Goal: Task Accomplishment & Management: Use online tool/utility

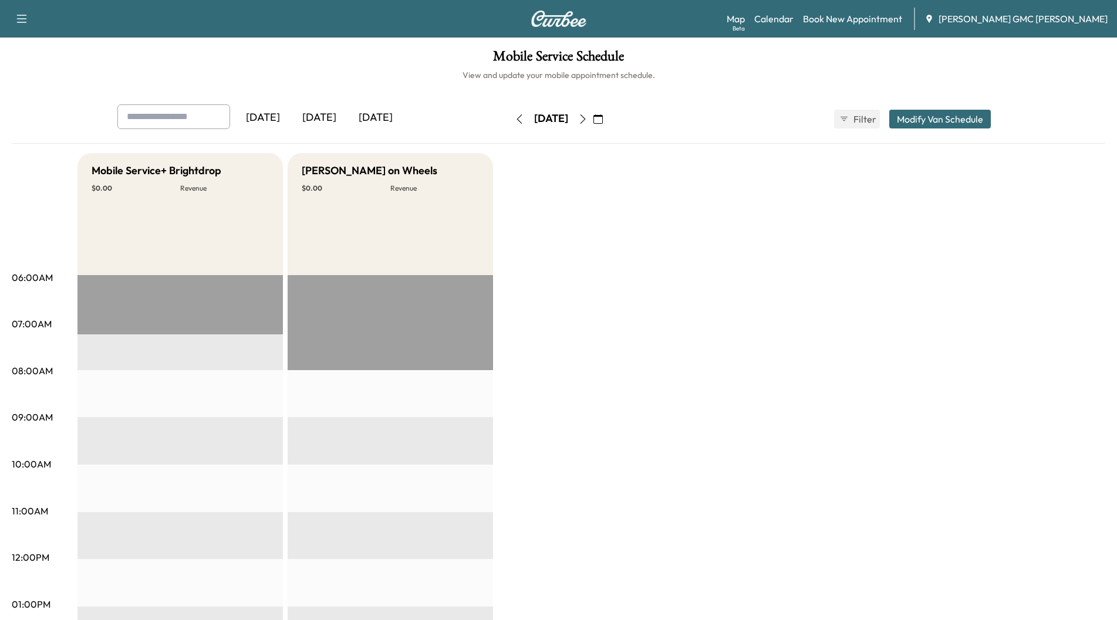
click at [317, 114] on div "[DATE]" at bounding box center [319, 117] width 56 height 27
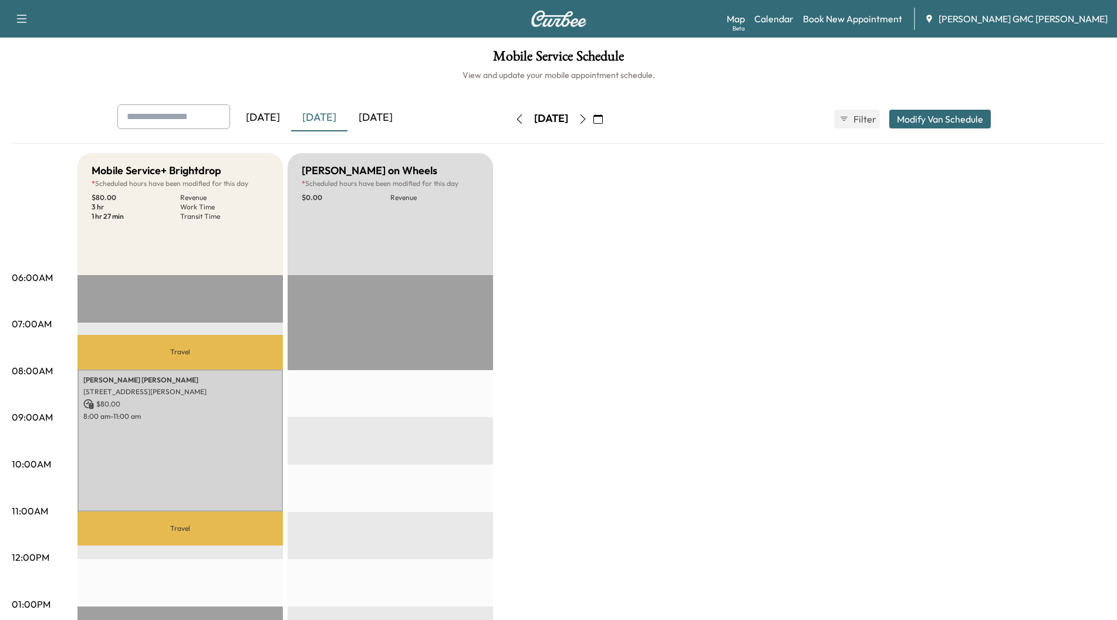
click at [382, 118] on div "[DATE]" at bounding box center [375, 117] width 56 height 27
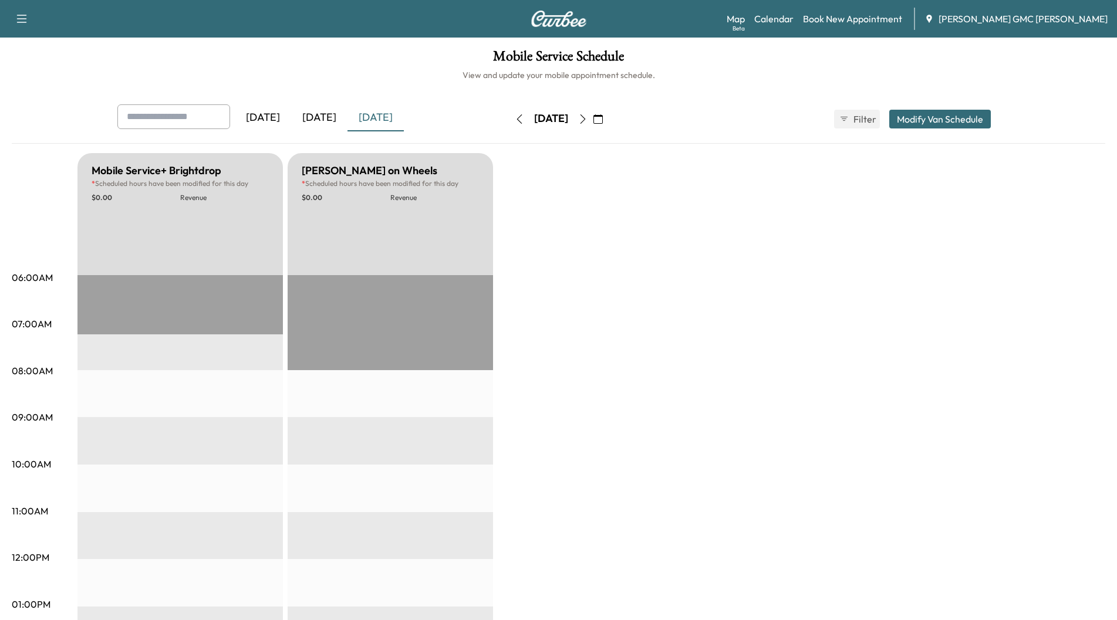
click at [377, 117] on div "[DATE]" at bounding box center [375, 117] width 56 height 27
click at [585, 121] on icon "button" at bounding box center [582, 118] width 5 height 9
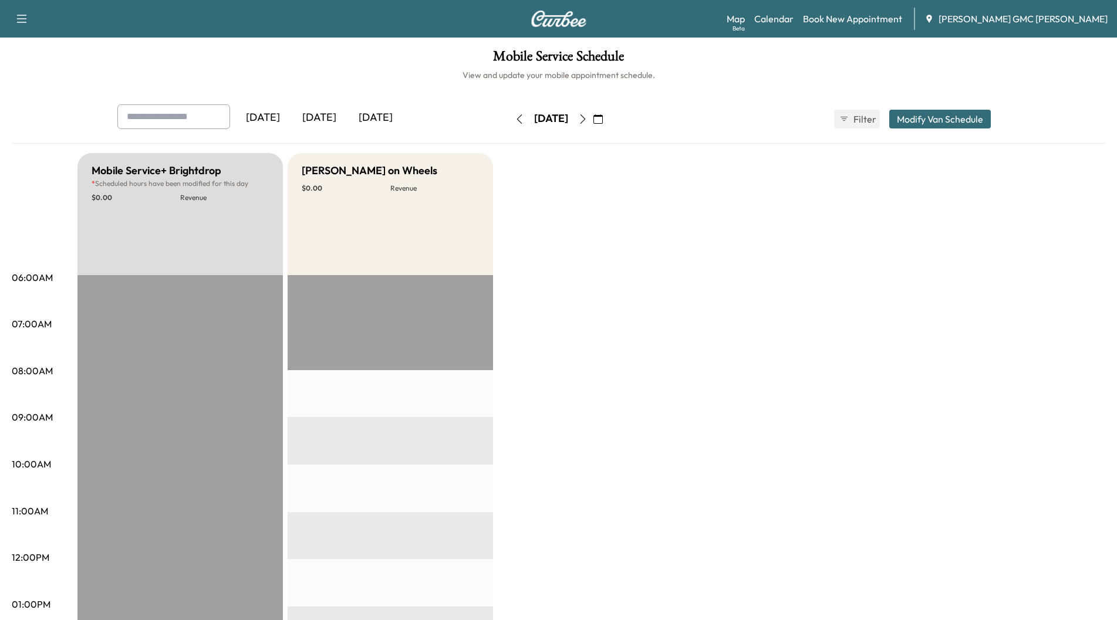
click at [608, 121] on button "button" at bounding box center [598, 119] width 20 height 19
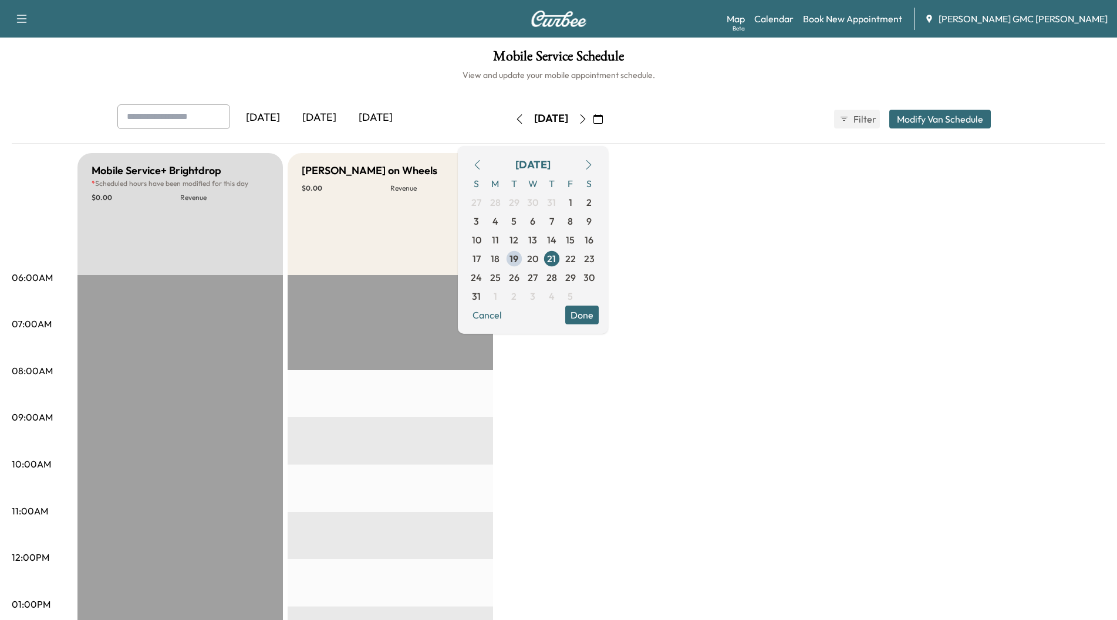
click at [587, 118] on icon "button" at bounding box center [582, 118] width 9 height 9
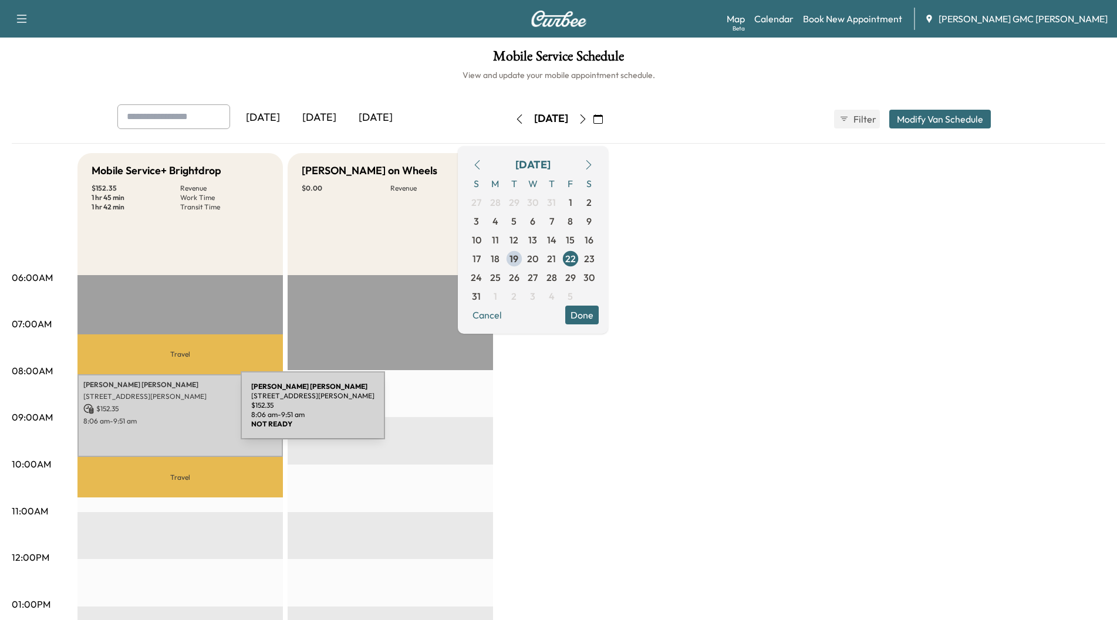
click at [153, 413] on p "$ 152.35" at bounding box center [180, 409] width 194 height 11
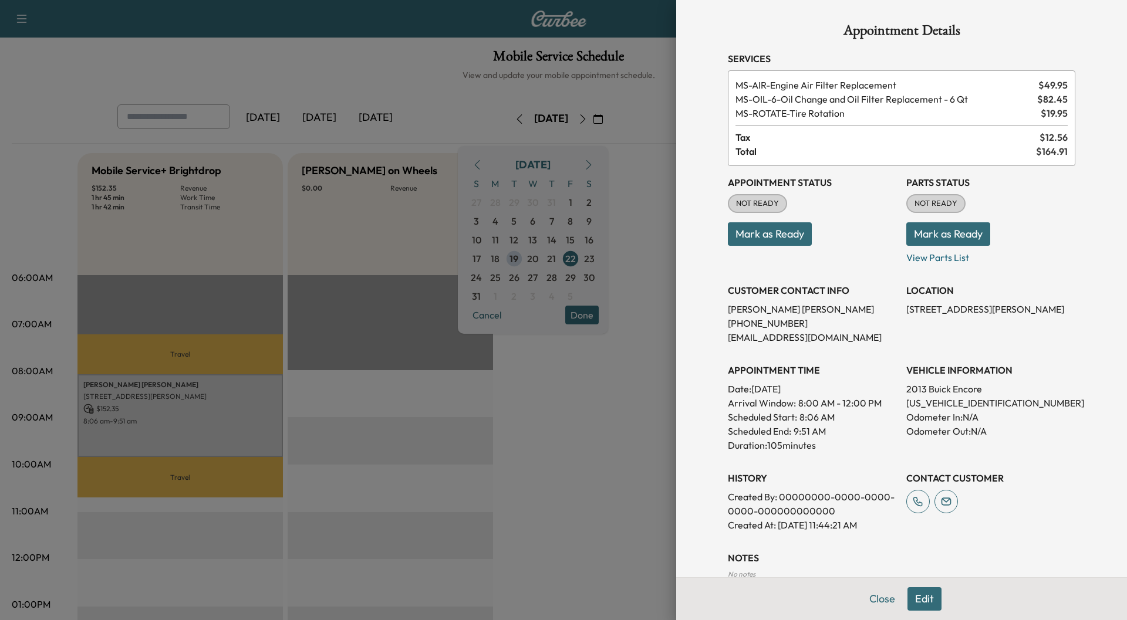
click at [924, 403] on p "[US_VEHICLE_IDENTIFICATION_NUMBER]" at bounding box center [990, 403] width 169 height 14
copy p "[US_VEHICLE_IDENTIFICATION_NUMBER]"
